Goal: Task Accomplishment & Management: Manage account settings

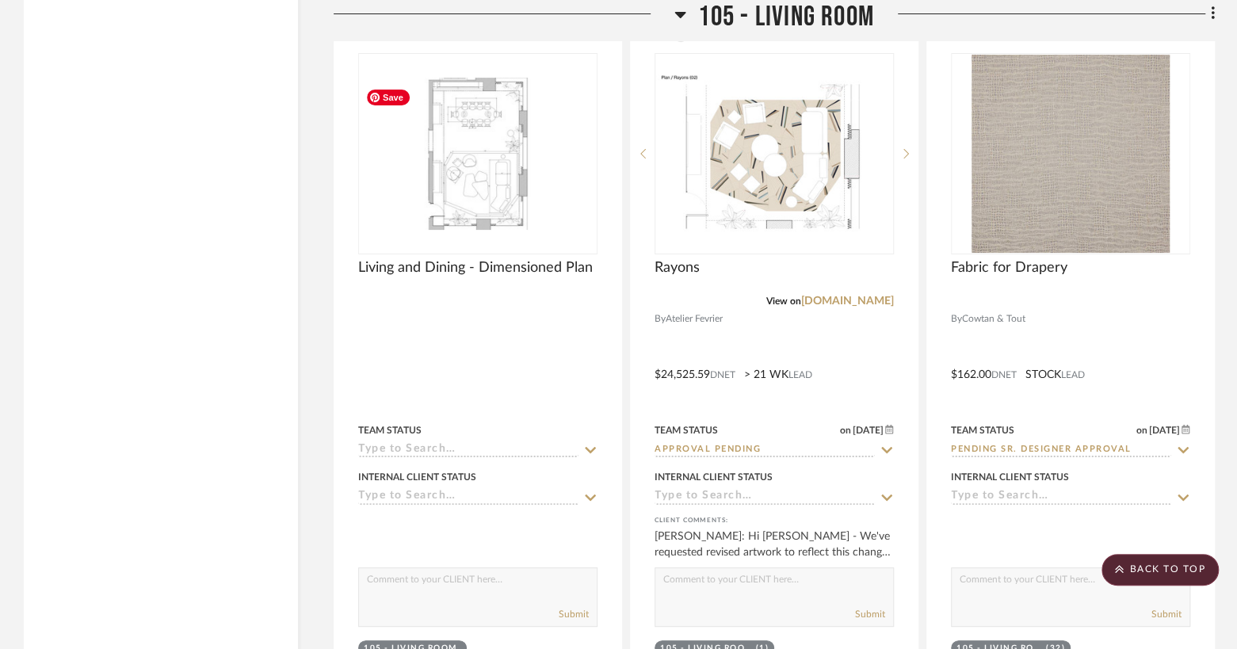
scroll to position [7430, 0]
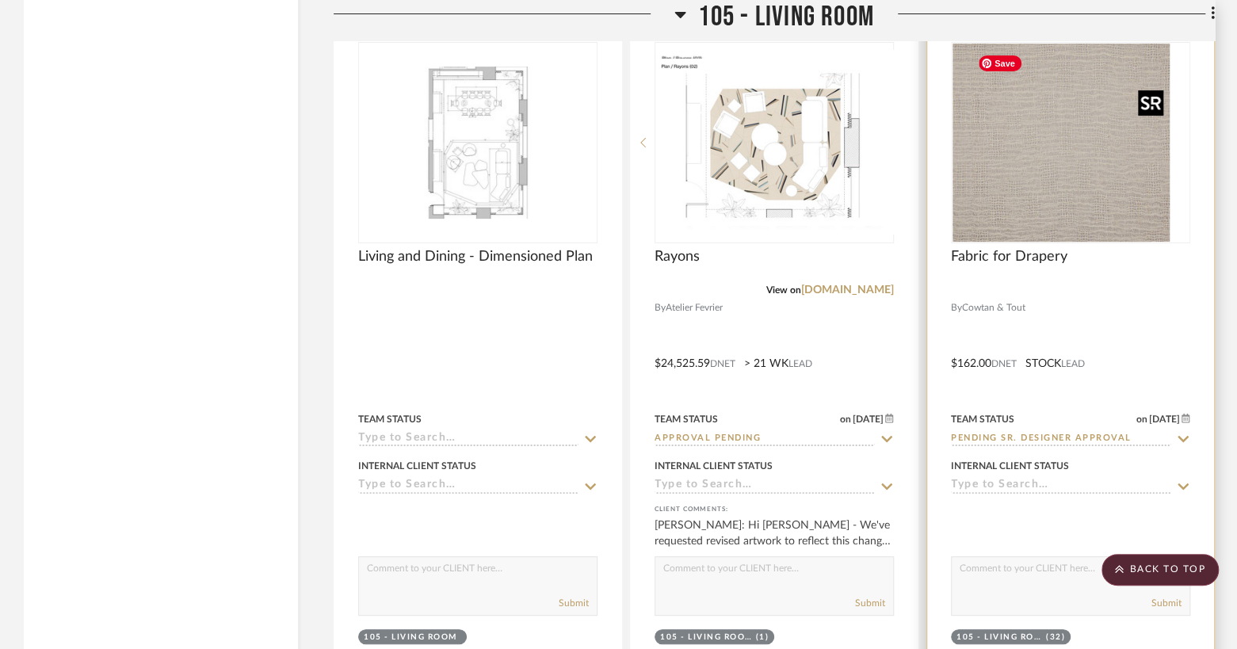
click at [1037, 181] on div at bounding box center [1070, 142] width 239 height 201
click at [1033, 175] on img "0" at bounding box center [1071, 143] width 198 height 198
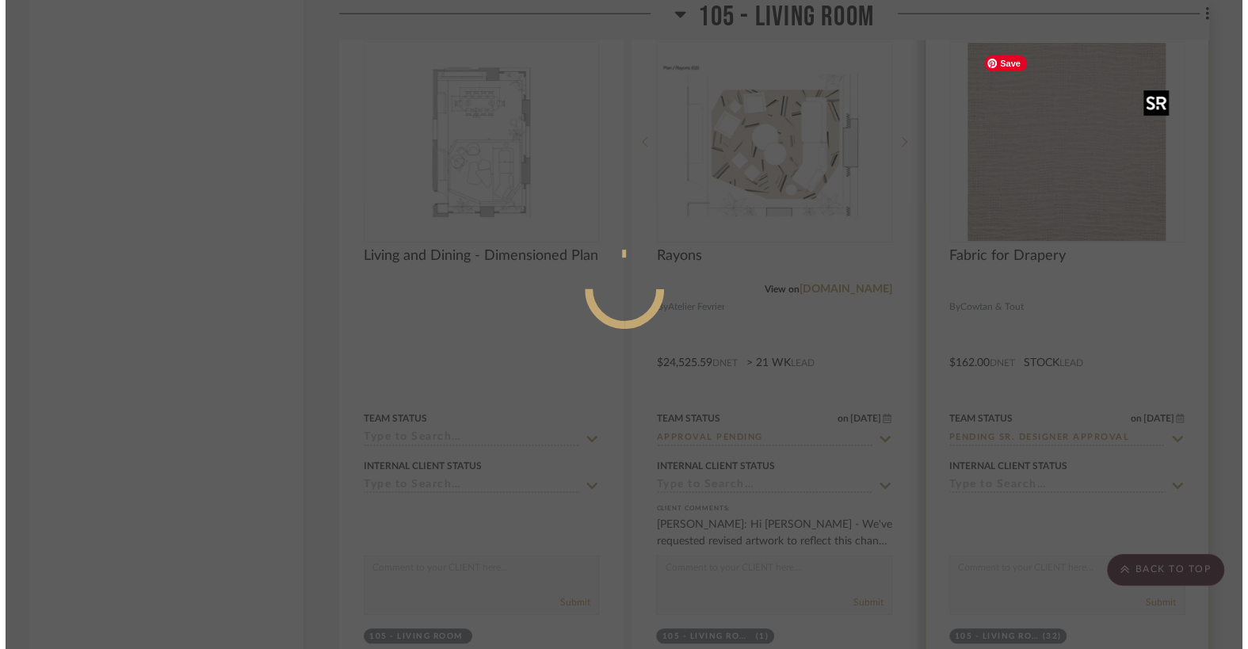
scroll to position [0, 0]
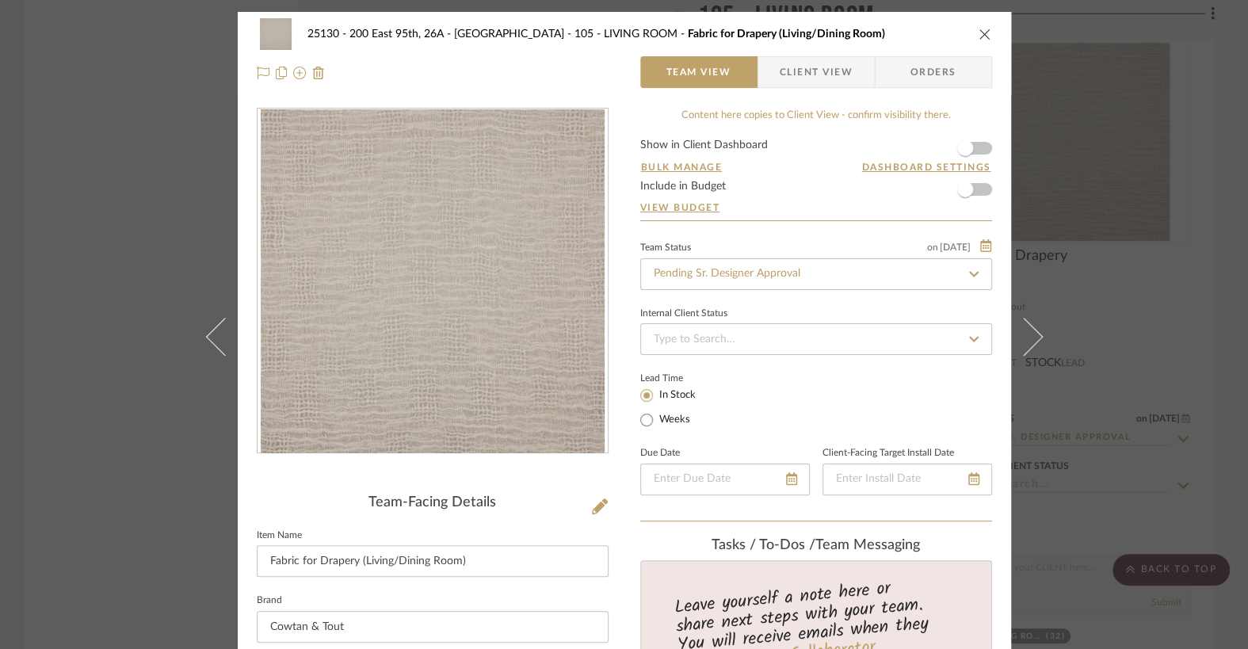
click at [771, 74] on span "button" at bounding box center [768, 72] width 21 height 32
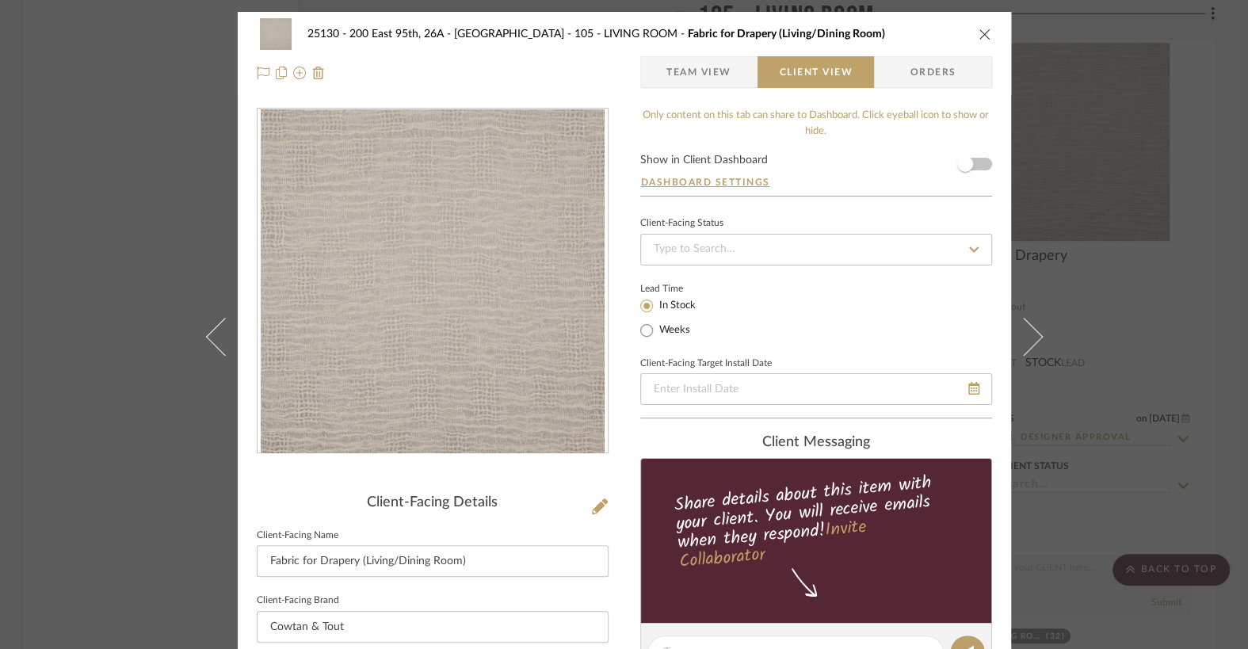
click at [710, 70] on span "Team View" at bounding box center [698, 72] width 65 height 32
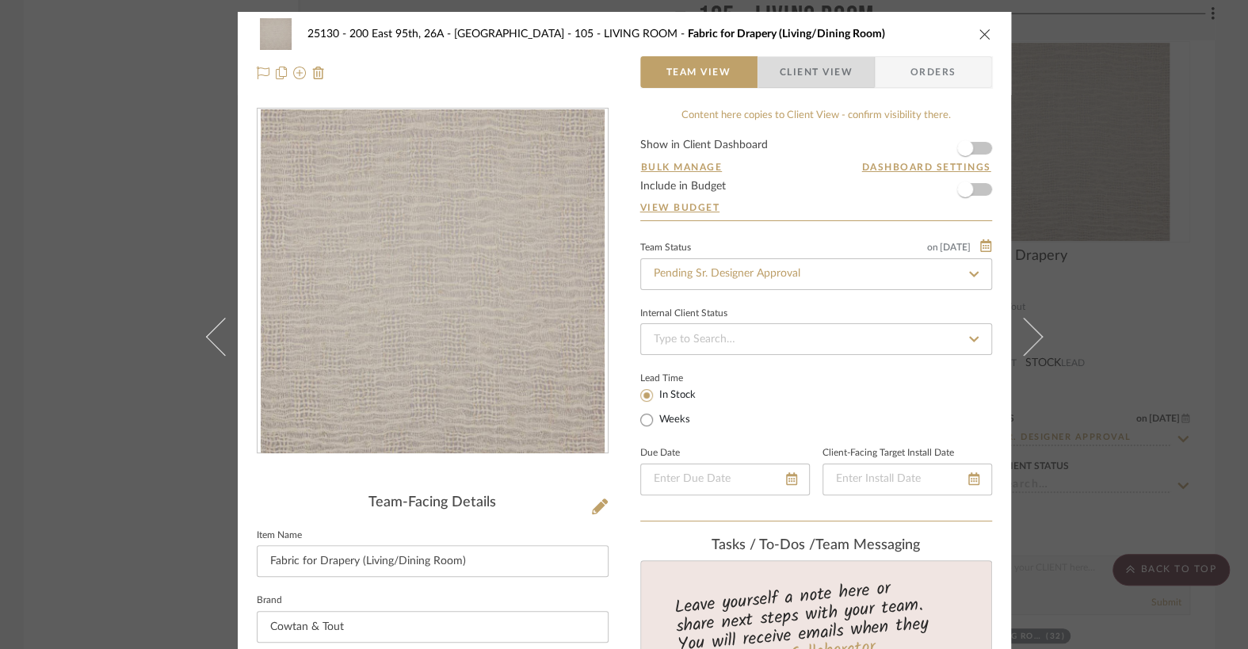
click at [786, 69] on span "Client View" at bounding box center [816, 72] width 73 height 32
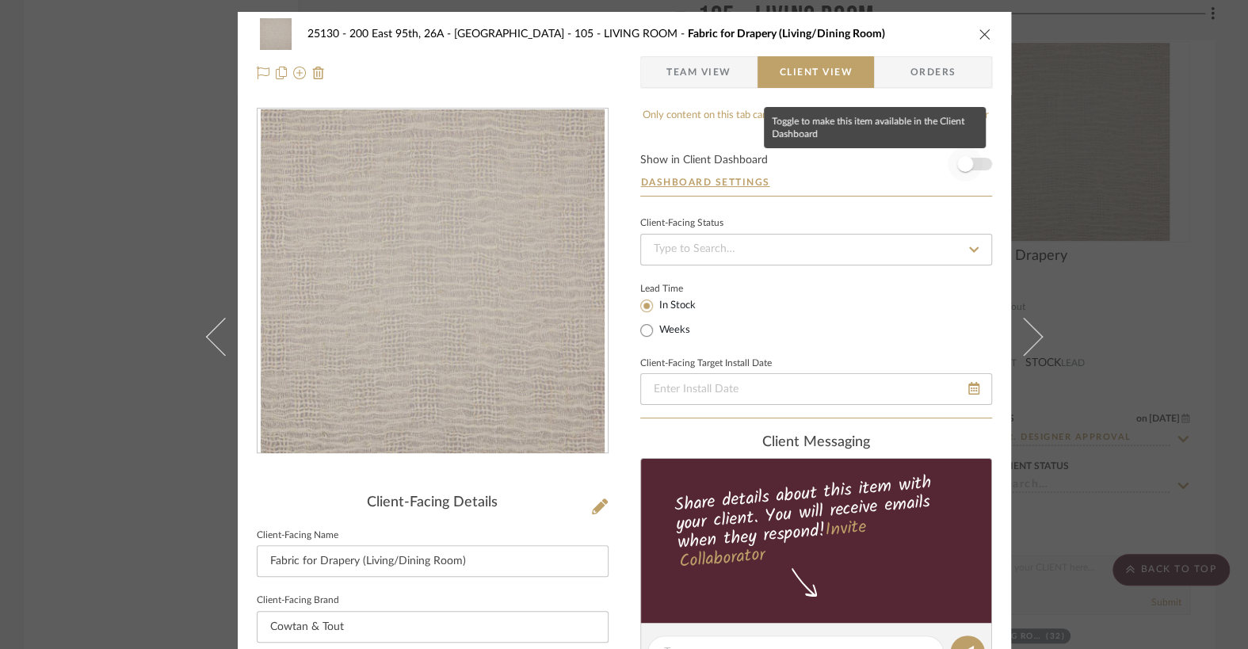
click at [964, 163] on span "button" at bounding box center [965, 164] width 16 height 16
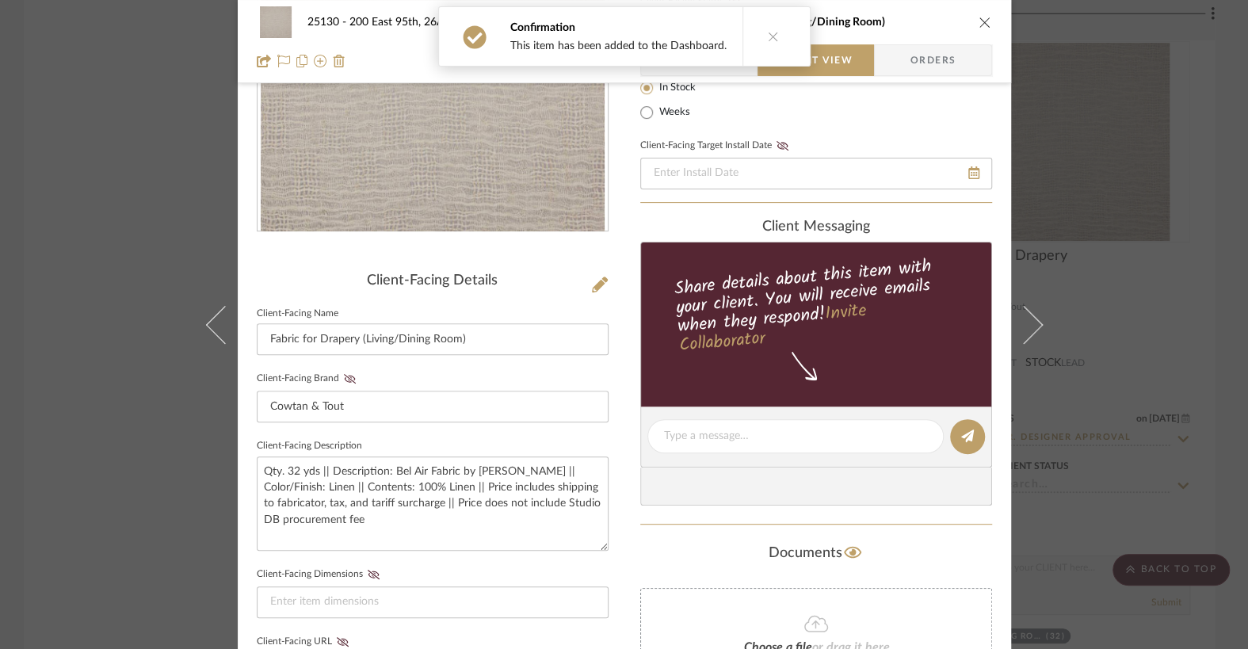
scroll to position [422, 0]
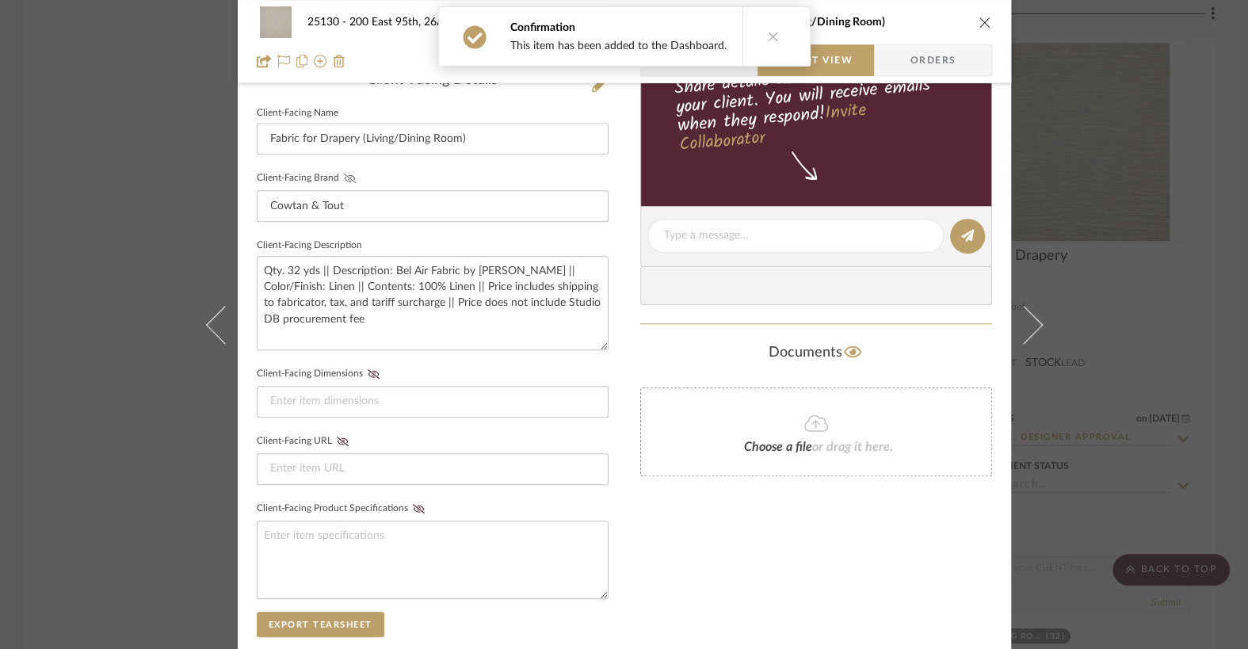
click at [345, 180] on icon at bounding box center [350, 179] width 12 height 10
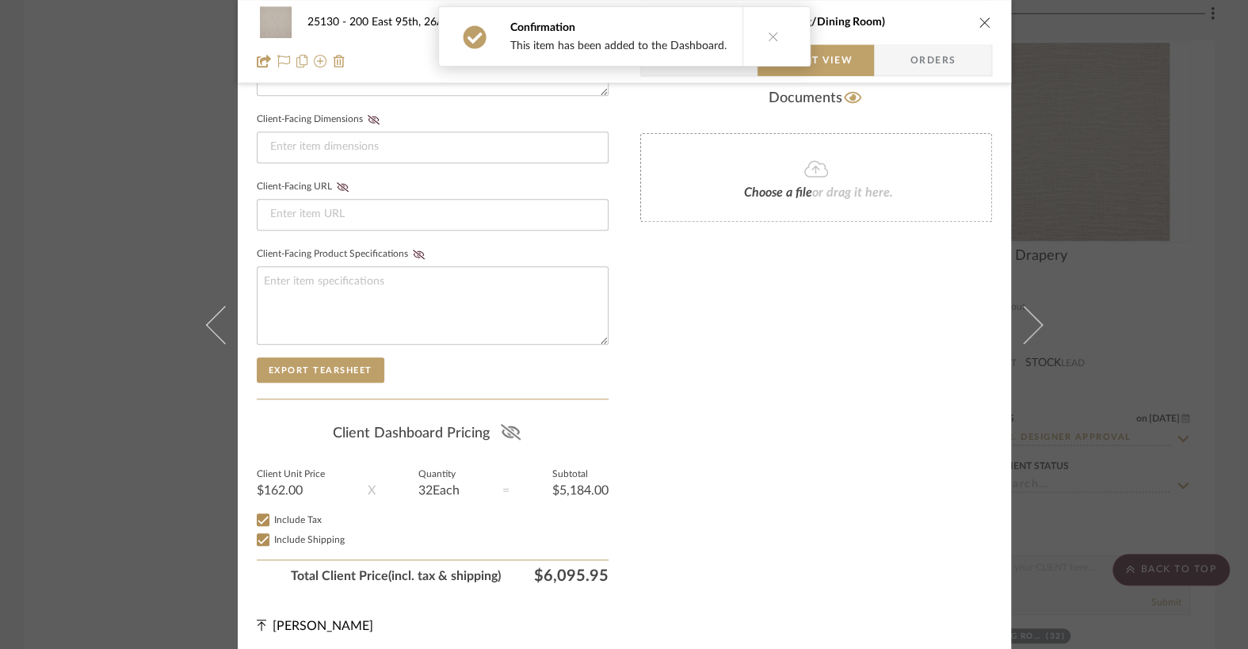
click at [501, 431] on icon at bounding box center [511, 432] width 20 height 16
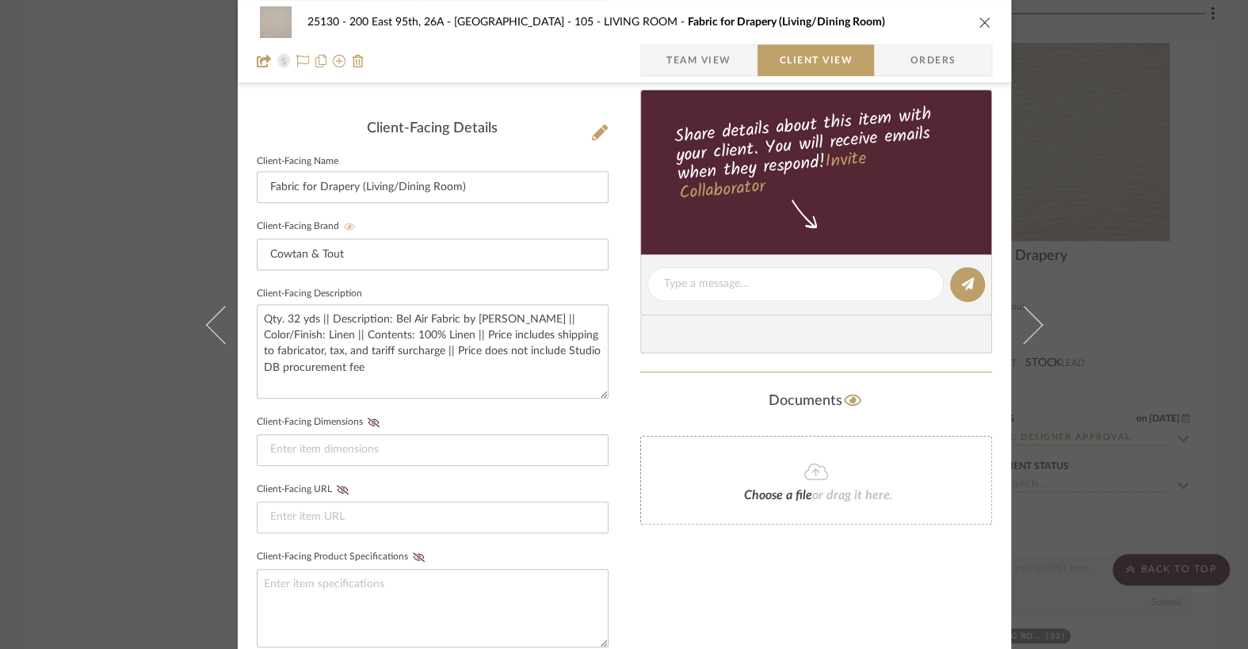
scroll to position [528, 0]
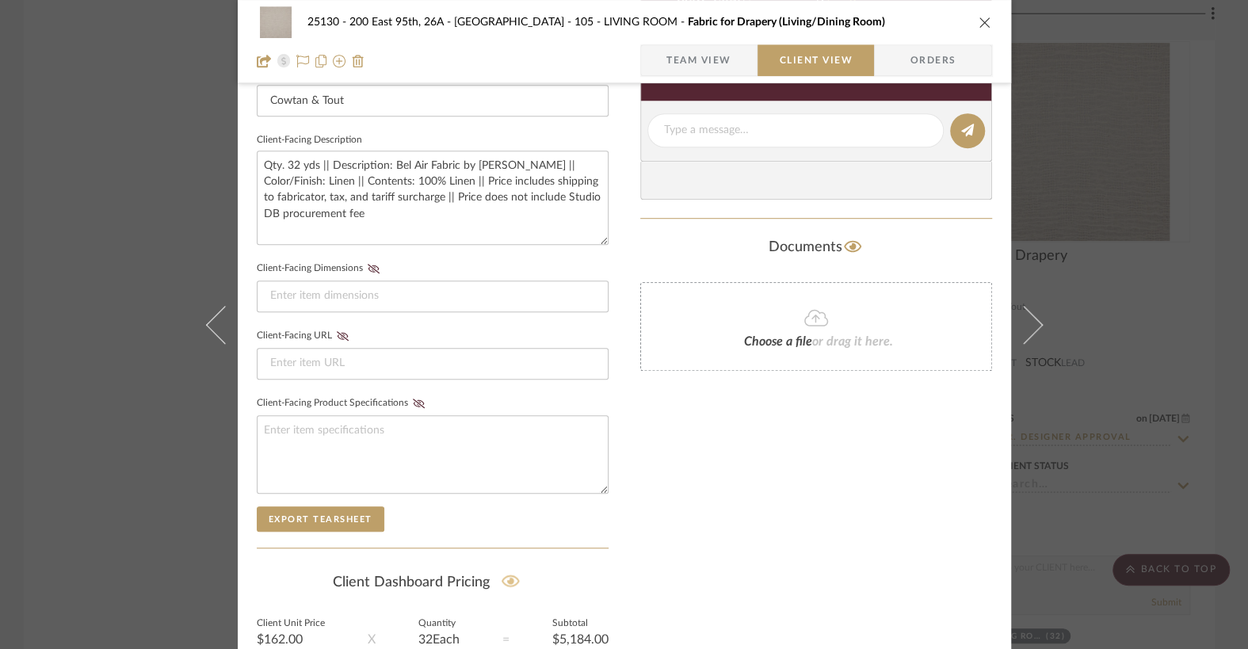
click at [697, 52] on span "Team View" at bounding box center [698, 60] width 65 height 32
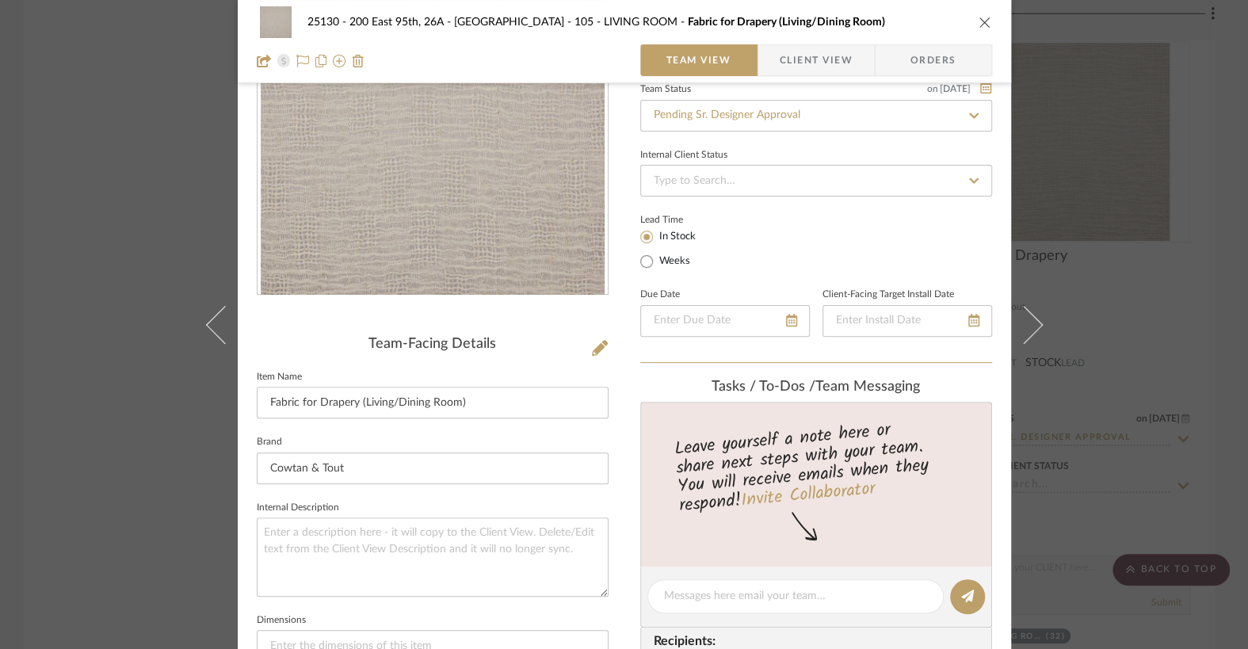
scroll to position [0, 0]
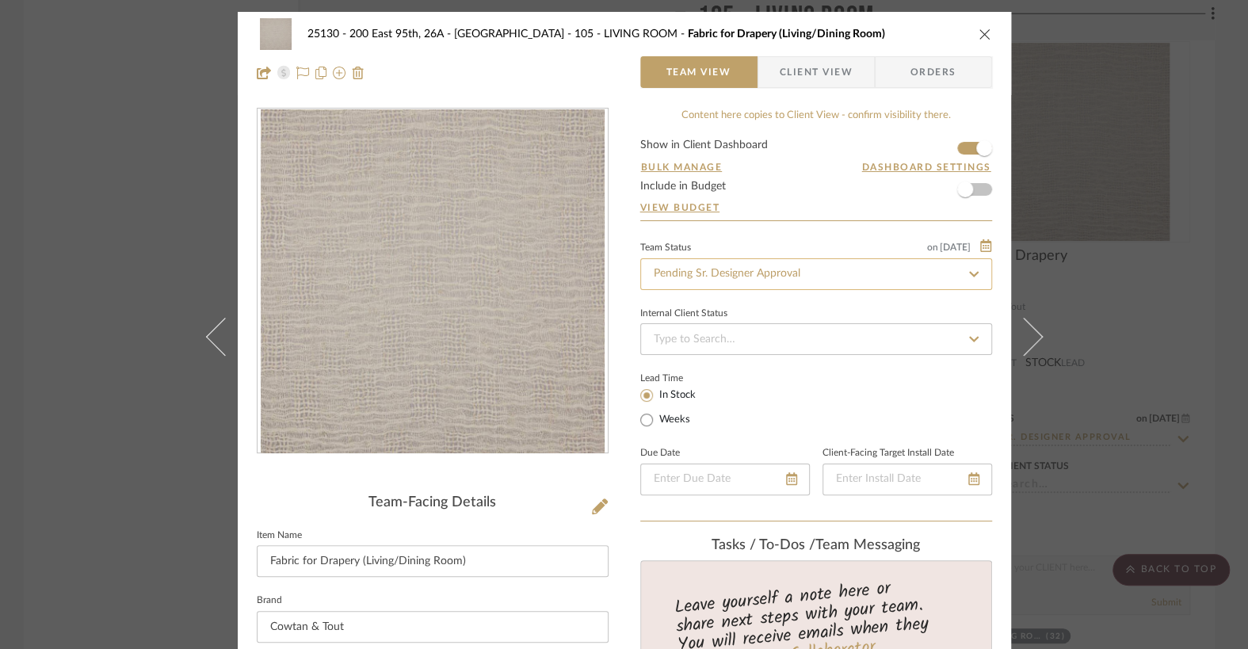
click at [694, 274] on input "Pending Sr. Designer Approval" at bounding box center [816, 274] width 352 height 32
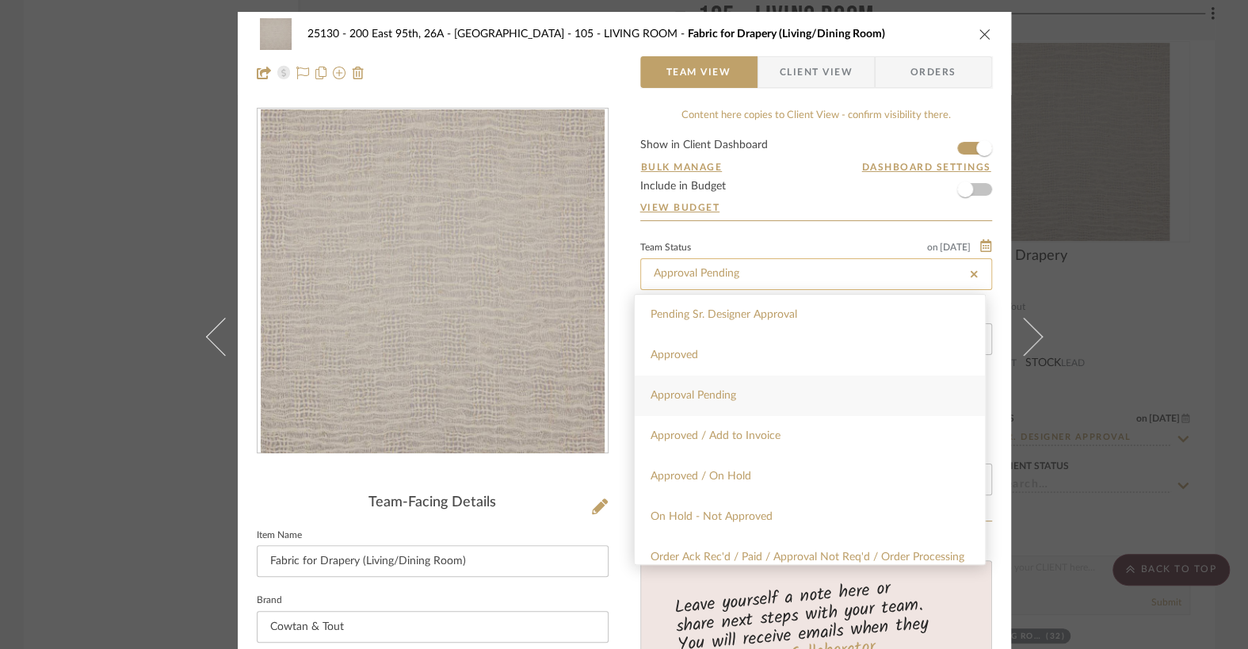
type input "Approval Pending"
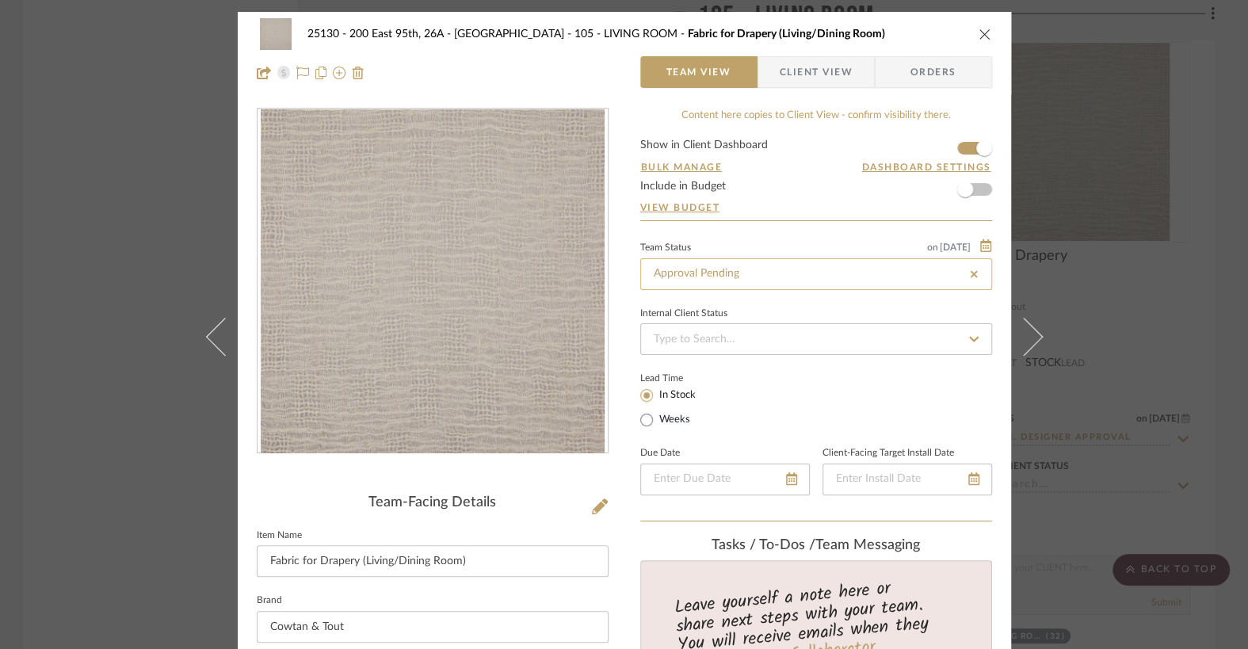
type input "Approval Pending"
click at [970, 36] on div "25130 - 200 East 95th, 26A - Kosheleva 105 - LIVING ROOM Fabric for Drapery (Li…" at bounding box center [624, 34] width 735 height 32
click at [979, 36] on icon "close" at bounding box center [985, 34] width 13 height 13
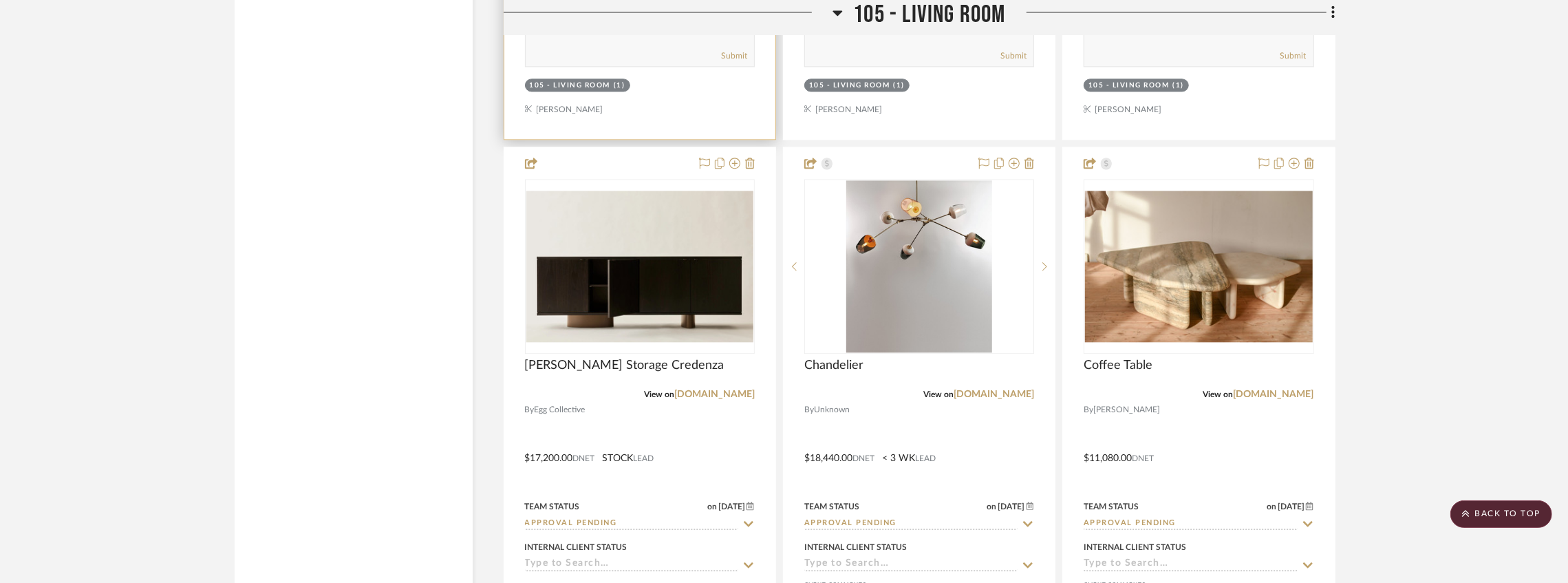
scroll to position [7603, 0]
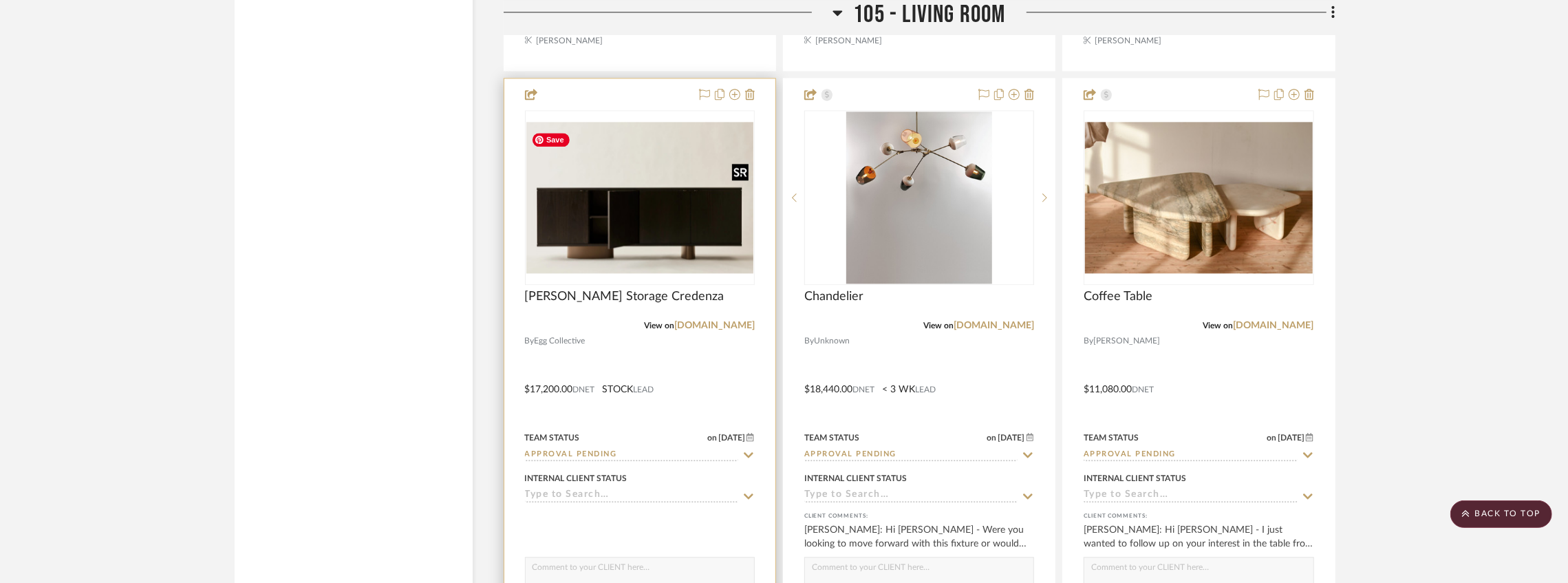
click at [0, 0] on img at bounding box center [0, 0] width 0 height 0
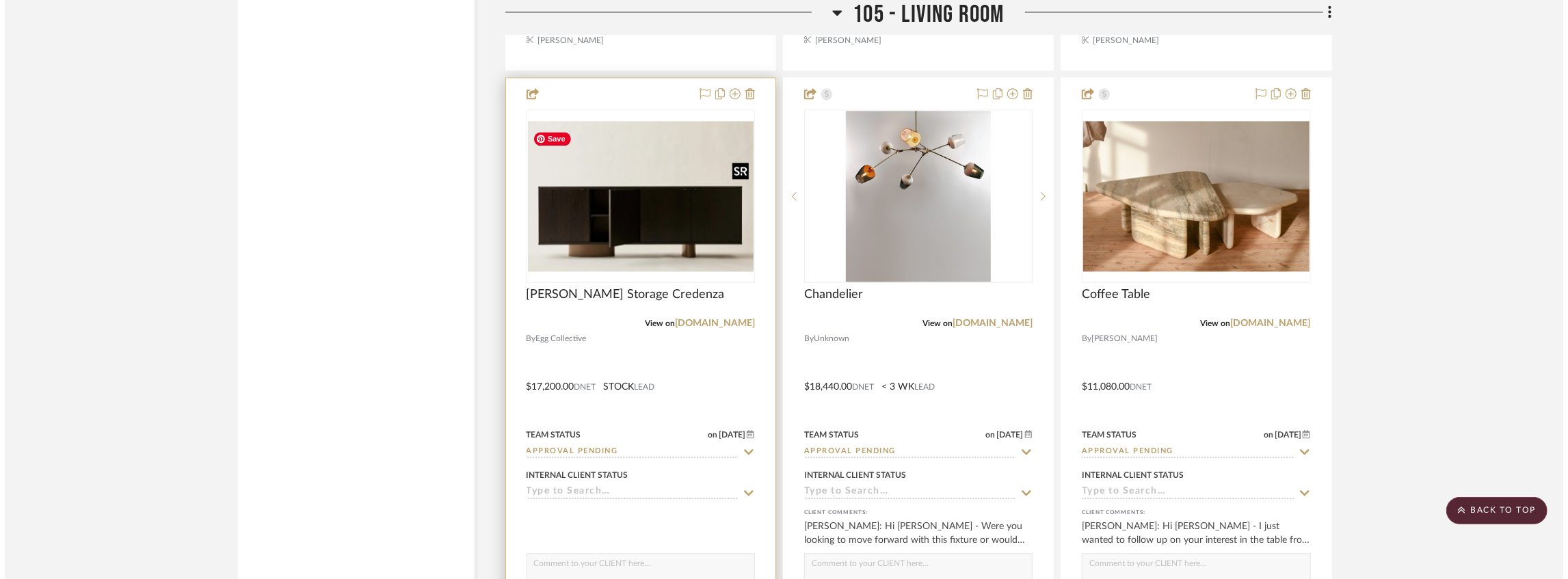
scroll to position [0, 0]
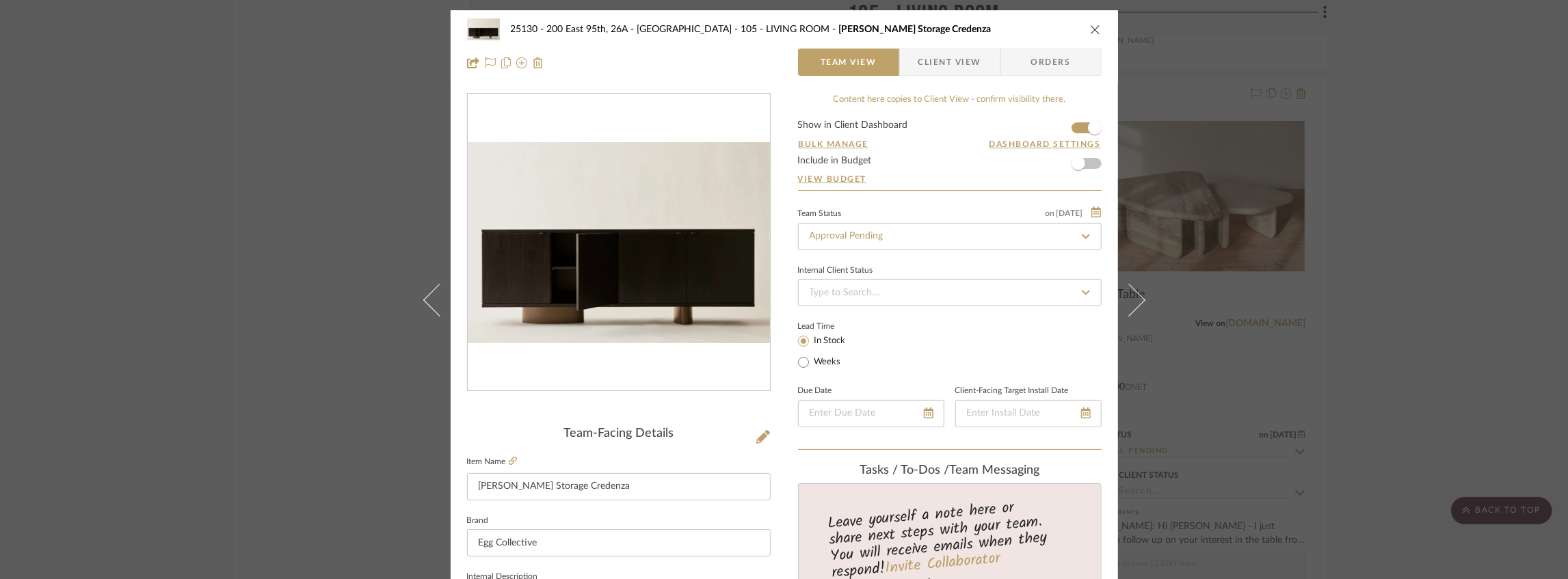
click at [1072, 127] on form "Show in Client Dashboard Bulk Manage Dashboard Settings Include in Budget View …" at bounding box center [950, 154] width 304 height 70
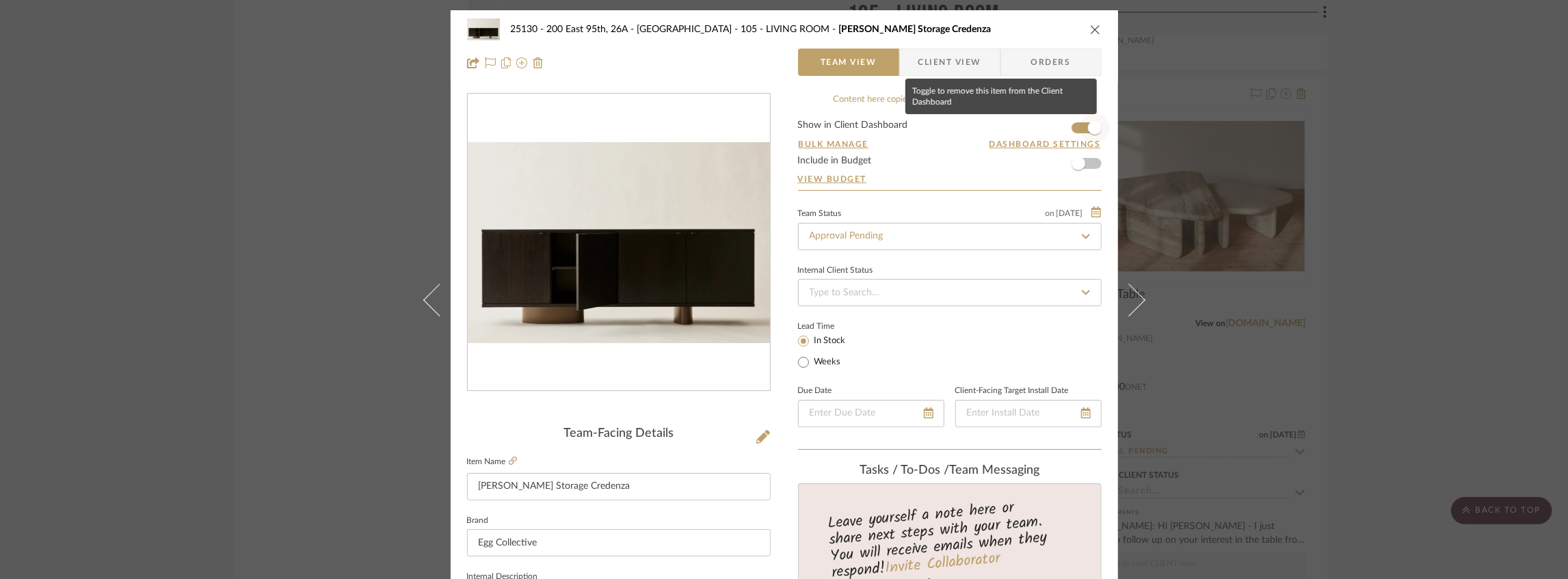
click at [1076, 129] on span "button" at bounding box center [1095, 128] width 14 height 14
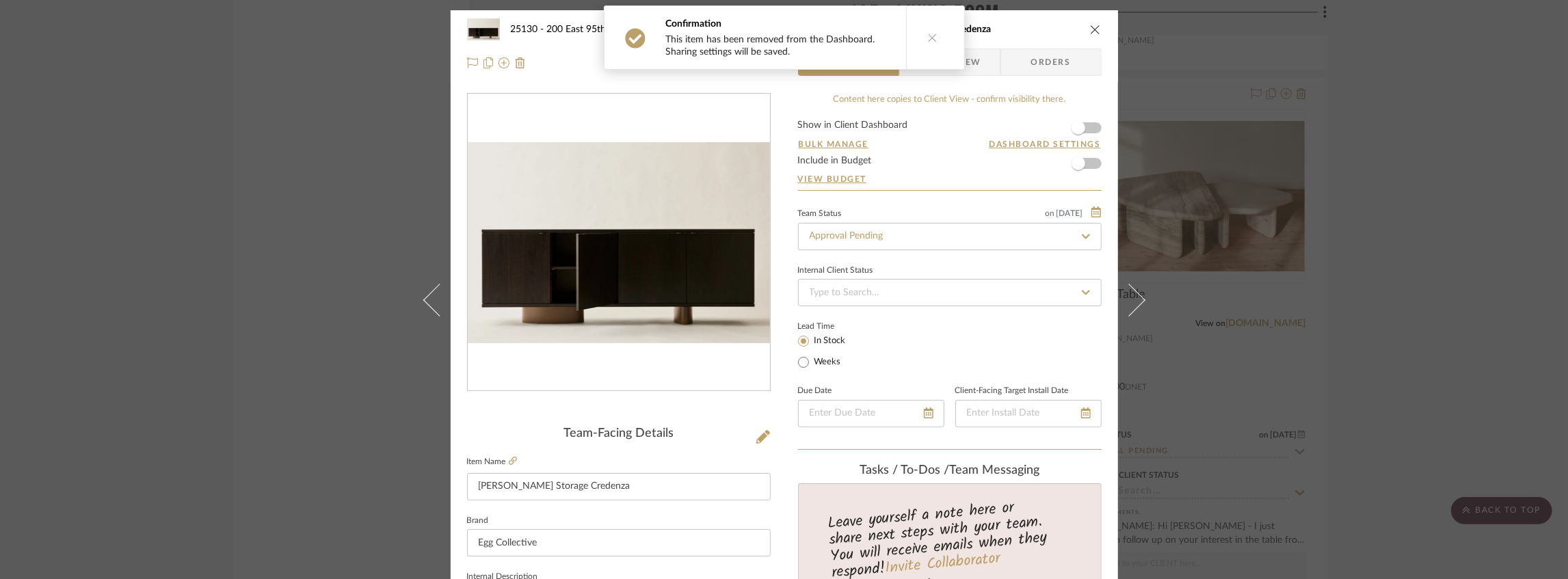
click at [1076, 30] on icon "close" at bounding box center [1095, 29] width 11 height 11
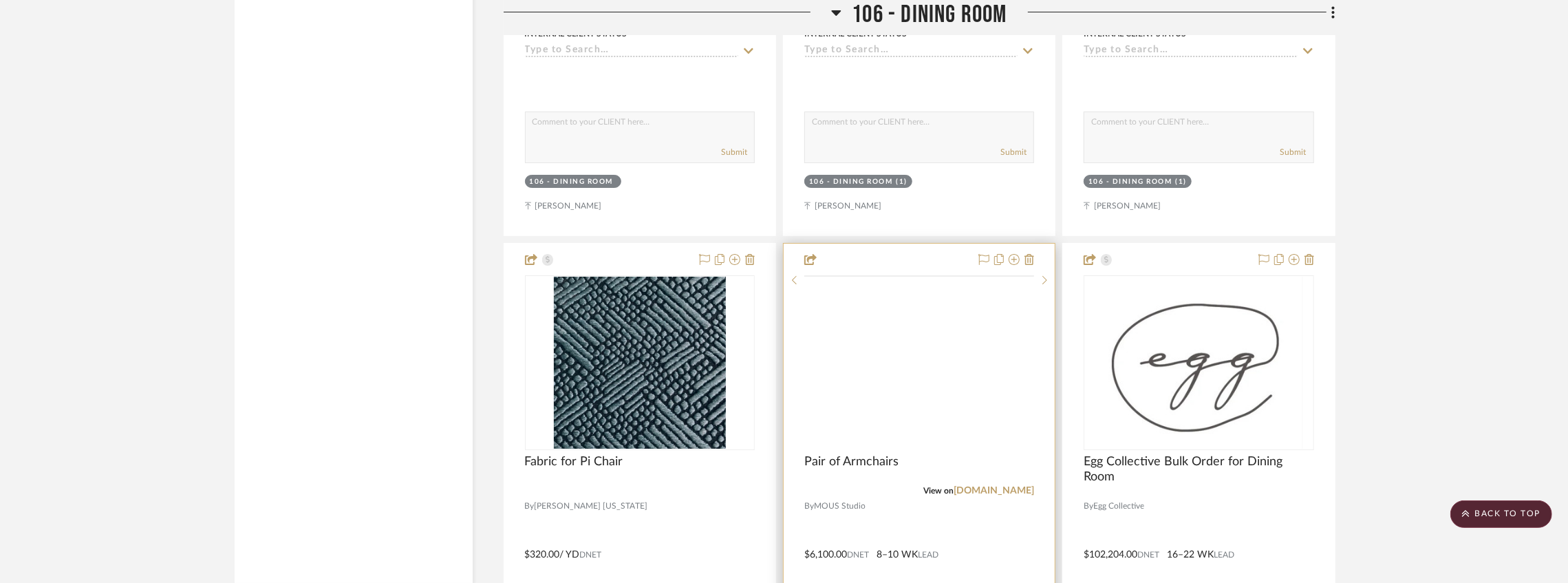
scroll to position [9576, 0]
